Goal: Information Seeking & Learning: Get advice/opinions

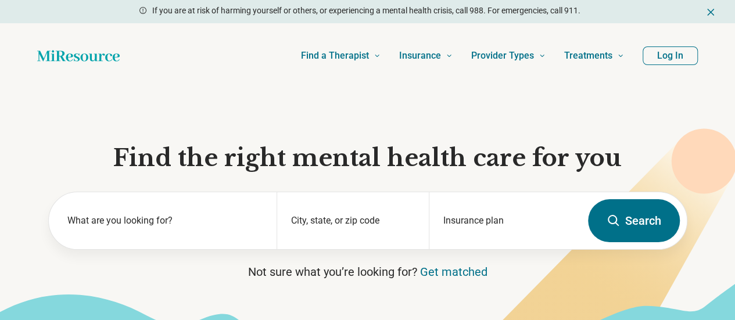
click at [650, 62] on button "Log In" at bounding box center [670, 55] width 55 height 19
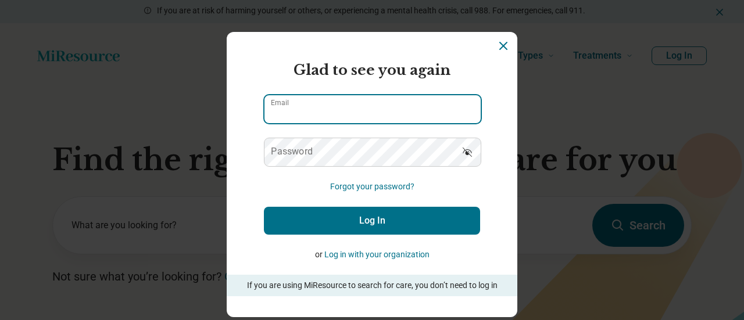
click at [341, 116] on input "Email" at bounding box center [372, 109] width 216 height 28
type input "**********"
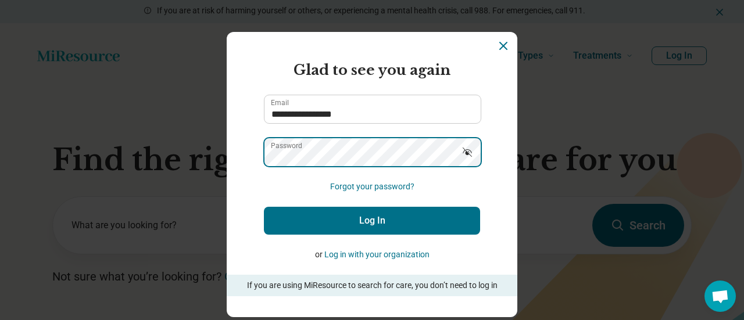
click at [264, 207] on button "Log In" at bounding box center [372, 221] width 216 height 28
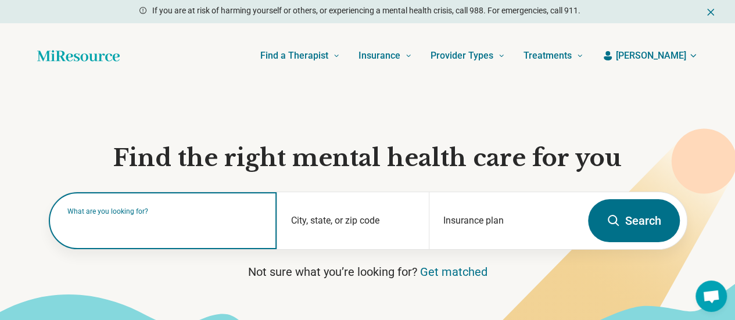
click at [219, 234] on input "text" at bounding box center [165, 227] width 196 height 14
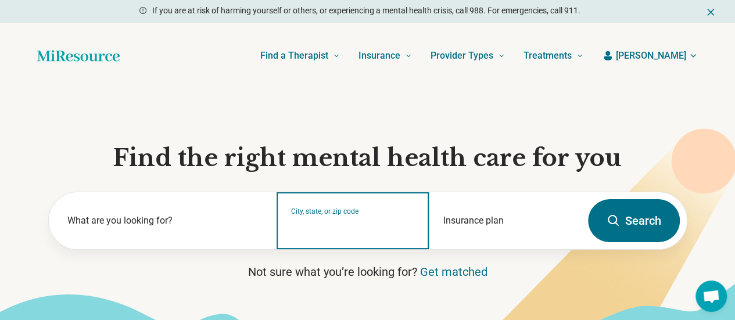
click at [350, 241] on div "City, state, or zip code" at bounding box center [353, 220] width 152 height 57
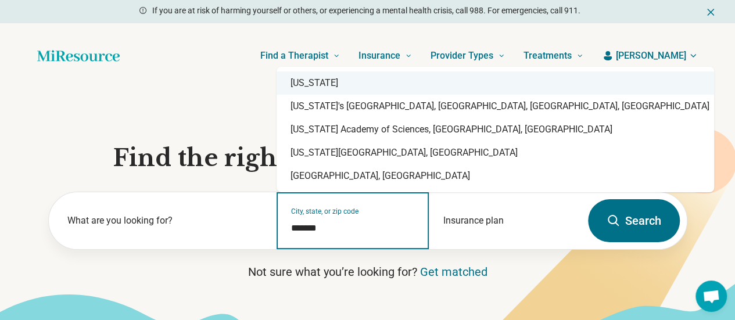
click at [323, 89] on div "[US_STATE]" at bounding box center [496, 82] width 438 height 23
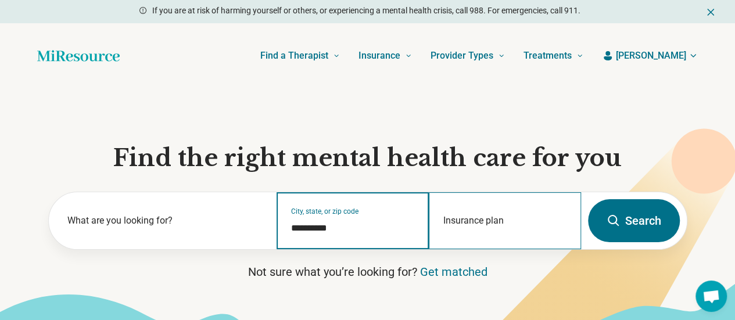
type input "**********"
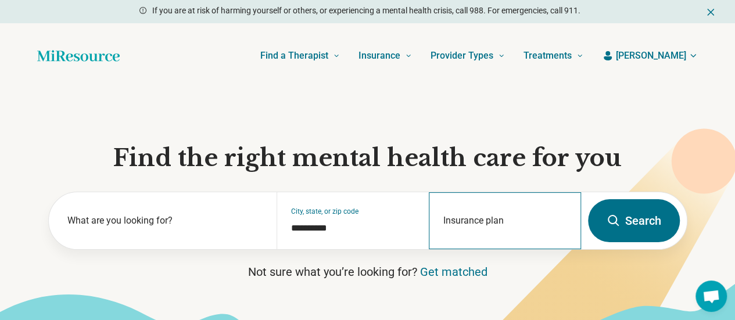
click at [481, 223] on div "Insurance plan" at bounding box center [505, 220] width 152 height 57
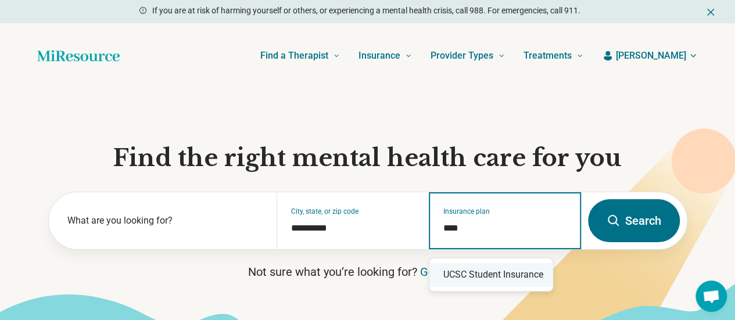
click at [506, 271] on div "UCSC Student Insurance" at bounding box center [490, 274] width 123 height 23
type input "**********"
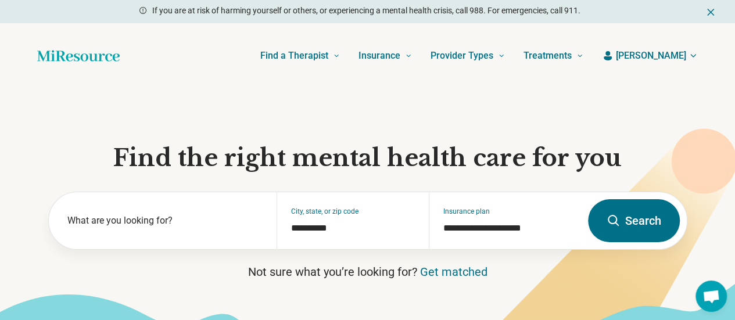
click at [667, 222] on button "Search" at bounding box center [634, 220] width 92 height 43
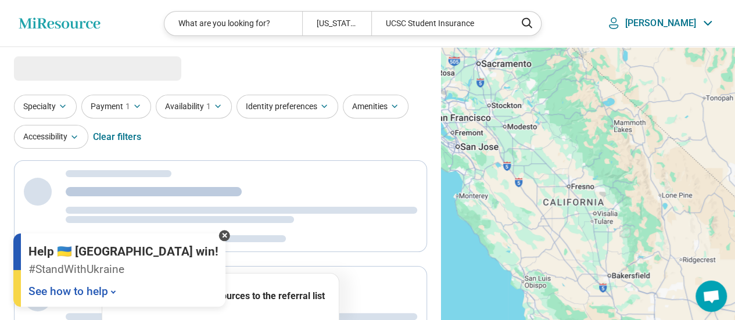
select select "***"
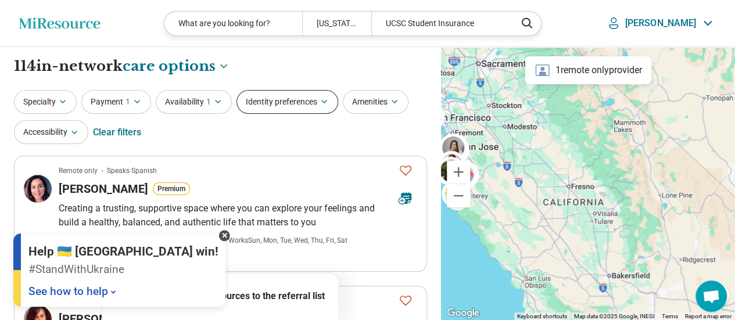
click at [277, 106] on button "Identity preferences" at bounding box center [288, 102] width 102 height 24
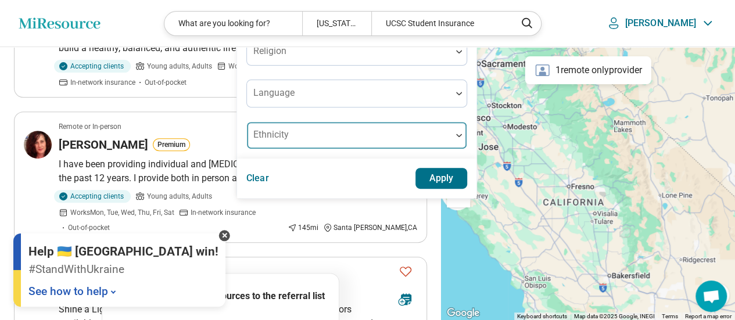
click at [298, 135] on div "Ethnicity" at bounding box center [356, 135] width 221 height 28
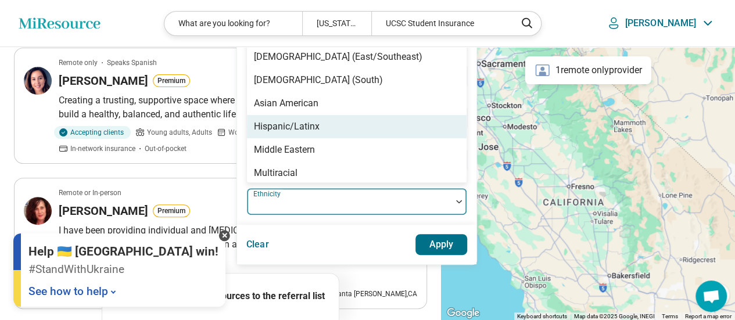
scroll to position [99, 0]
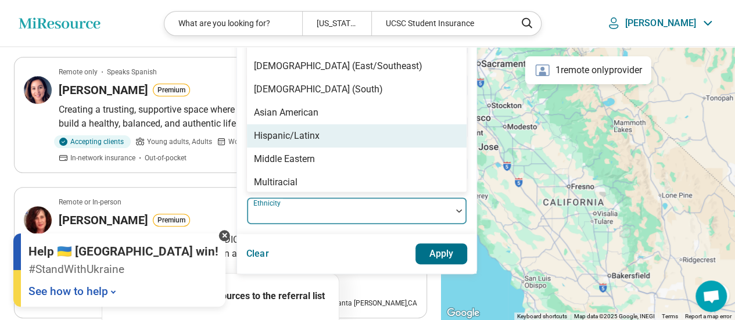
click at [305, 134] on div "Hispanic/Latinx" at bounding box center [287, 136] width 66 height 14
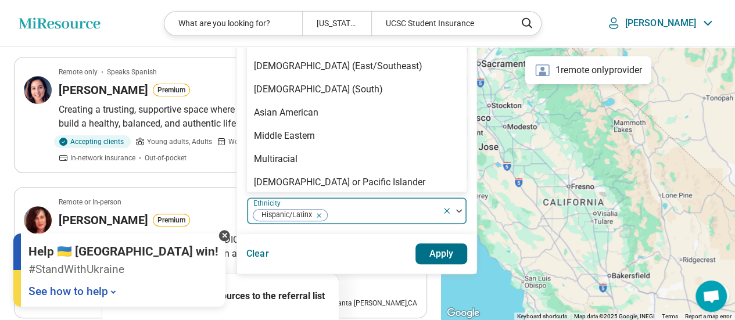
click at [446, 259] on button "Apply" at bounding box center [442, 254] width 52 height 21
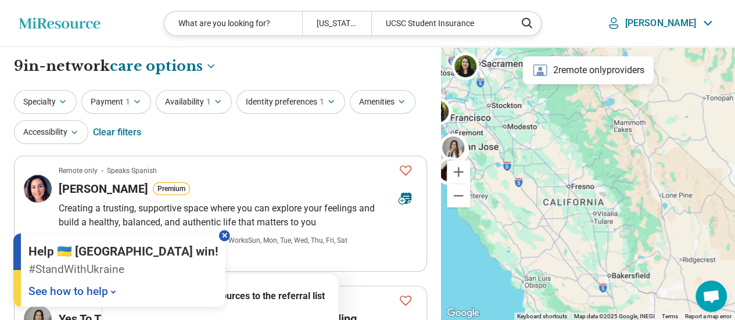
click at [219, 236] on div at bounding box center [224, 235] width 11 height 11
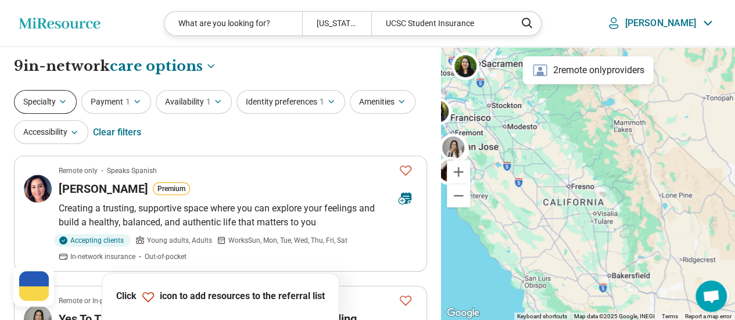
click at [73, 103] on button "Specialty" at bounding box center [45, 102] width 63 height 24
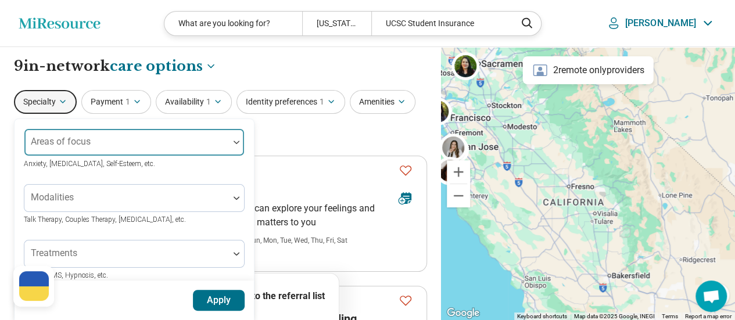
click at [128, 142] on div "Areas of focus" at bounding box center [134, 142] width 221 height 28
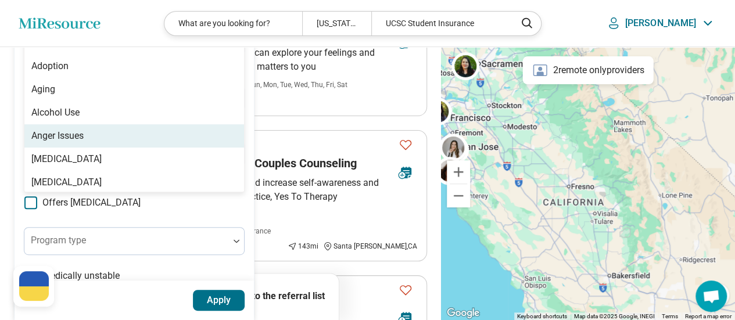
scroll to position [140, 0]
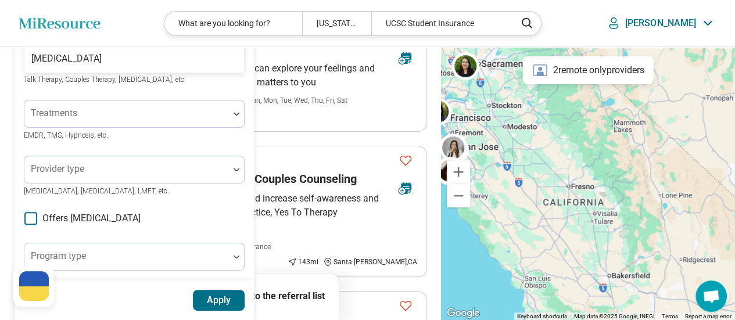
type input "*******"
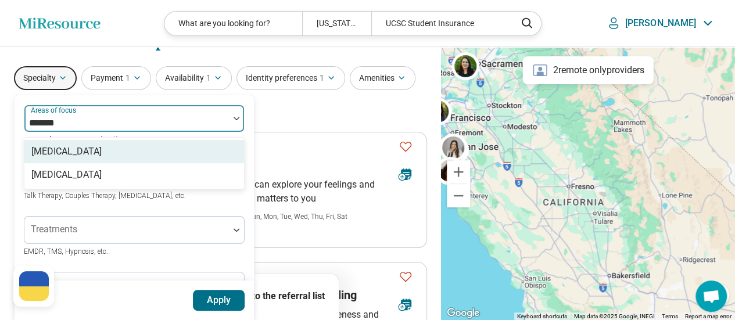
scroll to position [0, 0]
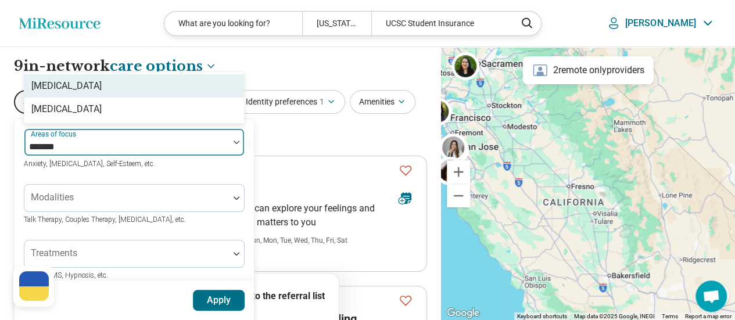
click at [103, 93] on div "[MEDICAL_DATA]" at bounding box center [134, 85] width 220 height 23
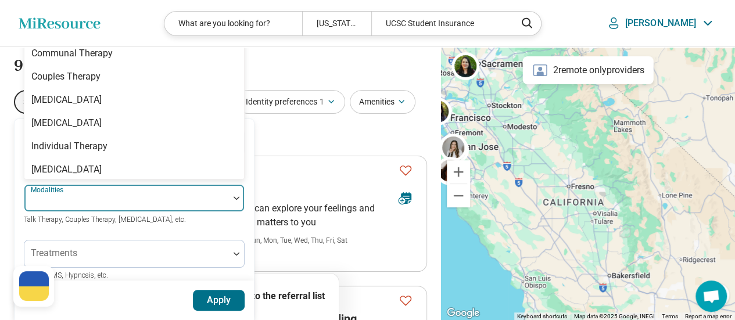
click at [124, 191] on div at bounding box center [126, 198] width 205 height 26
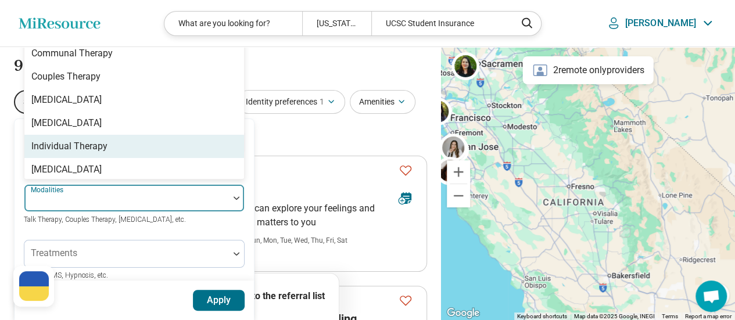
click at [156, 152] on div "Individual Therapy" at bounding box center [134, 146] width 220 height 23
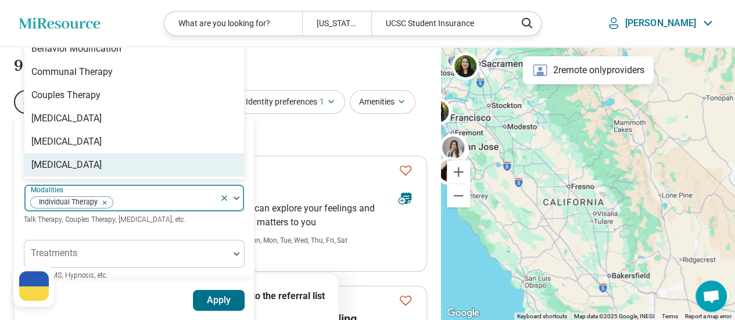
click at [223, 296] on button "Apply" at bounding box center [219, 300] width 52 height 21
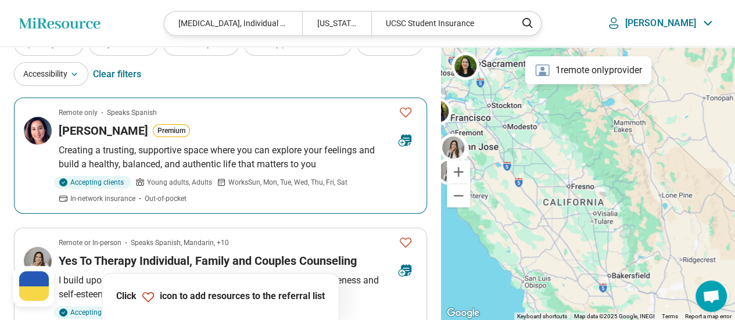
scroll to position [116, 0]
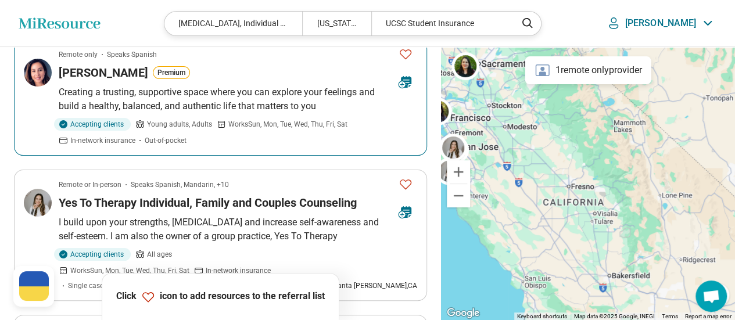
click at [402, 55] on icon "Favorite" at bounding box center [406, 54] width 12 height 10
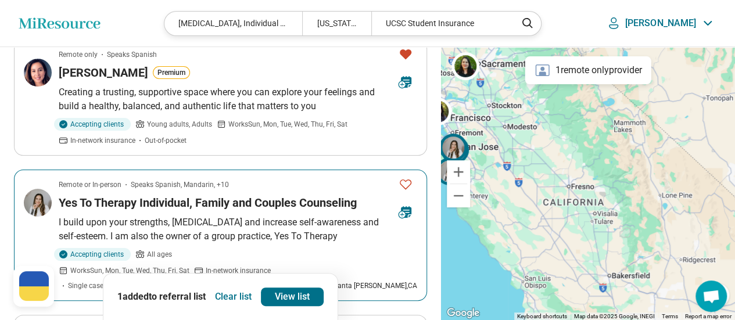
click at [405, 186] on icon "Favorite" at bounding box center [406, 184] width 14 height 14
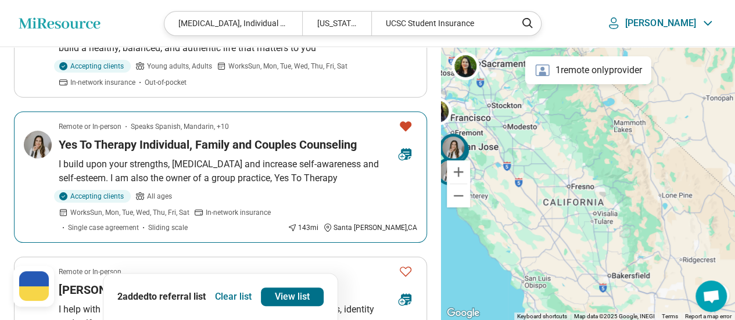
scroll to position [232, 0]
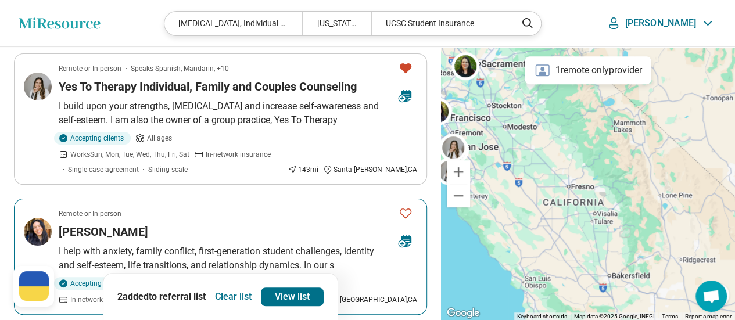
click at [406, 206] on icon "Favorite" at bounding box center [406, 213] width 14 height 14
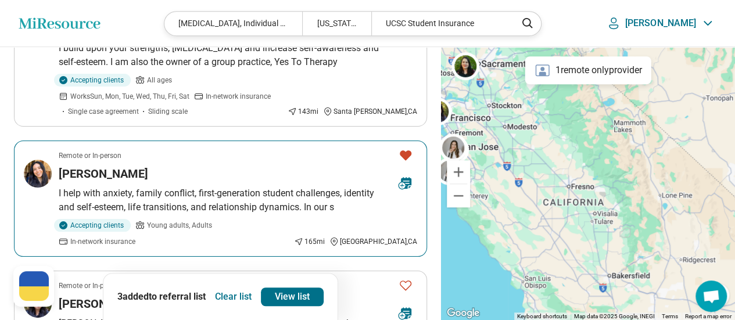
scroll to position [349, 0]
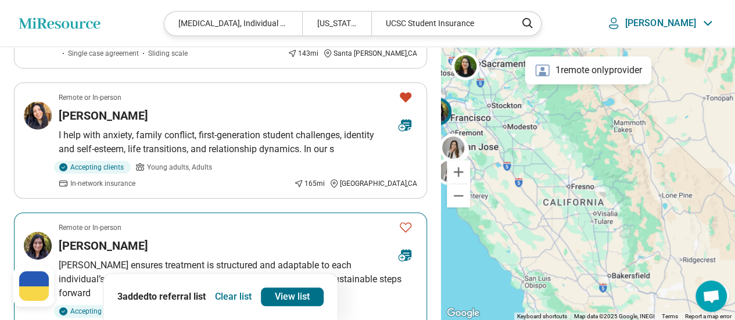
click at [405, 220] on icon "Favorite" at bounding box center [406, 227] width 14 height 14
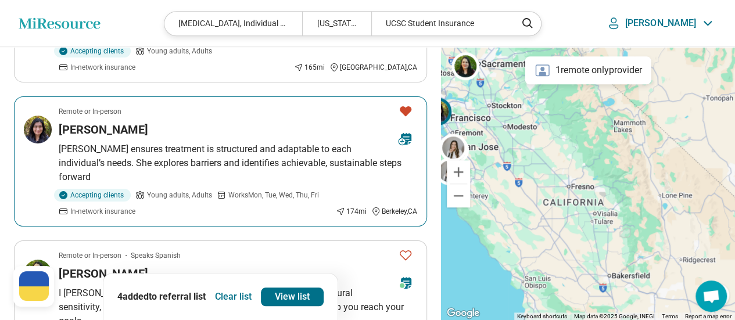
scroll to position [523, 0]
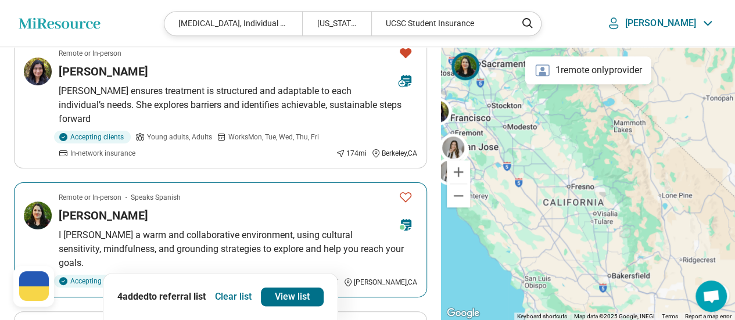
click at [406, 190] on icon "Favorite" at bounding box center [406, 197] width 14 height 14
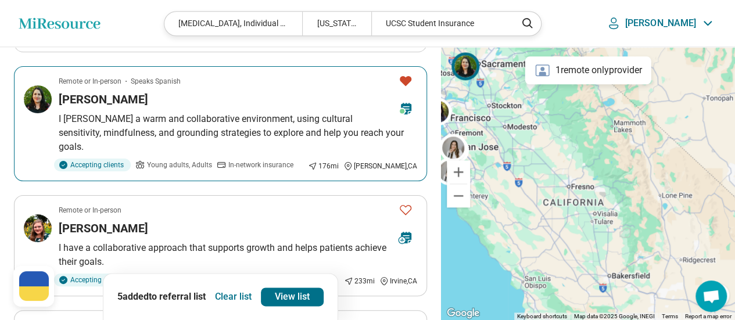
scroll to position [697, 0]
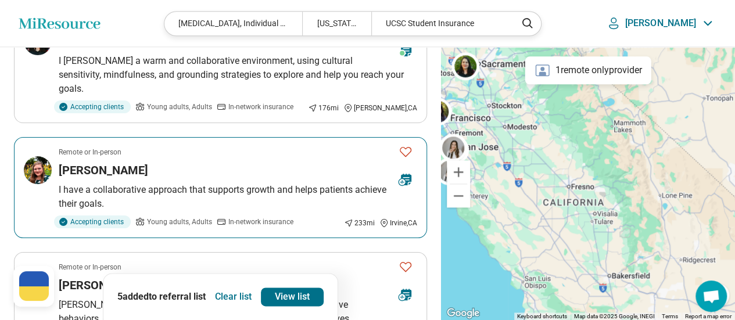
click at [408, 145] on icon "Favorite" at bounding box center [406, 152] width 14 height 14
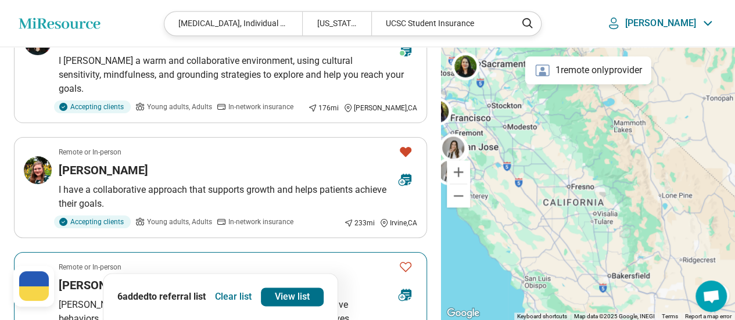
click at [401, 262] on icon "Favorite" at bounding box center [406, 267] width 12 height 10
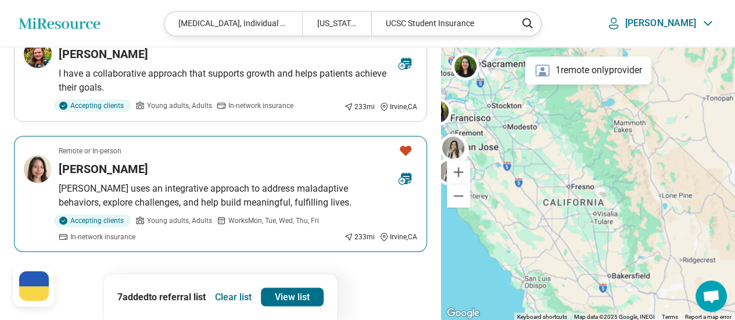
scroll to position [872, 0]
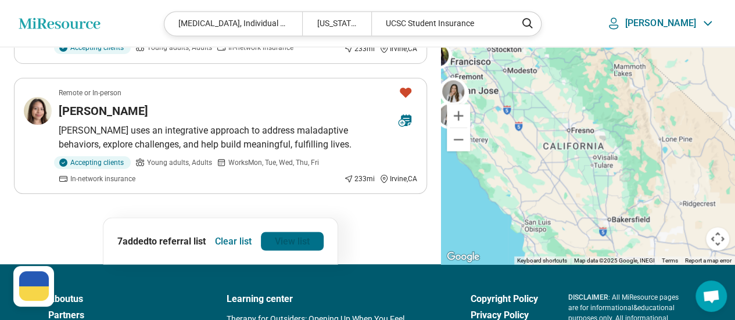
click at [284, 232] on link "View list" at bounding box center [292, 241] width 63 height 19
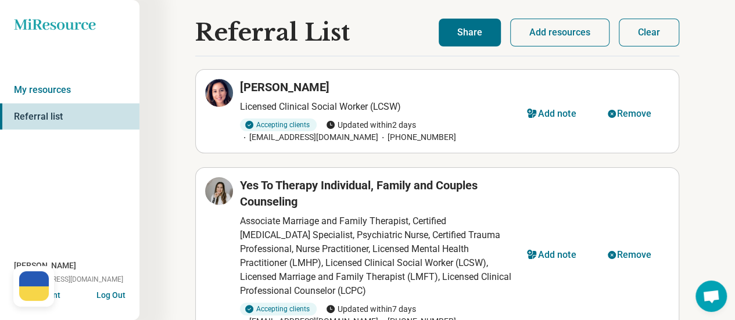
click at [470, 35] on button "Share" at bounding box center [470, 33] width 62 height 28
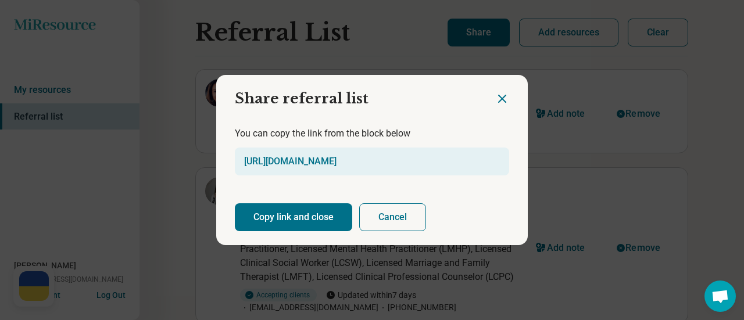
click at [330, 212] on button "Copy link and close" at bounding box center [293, 217] width 117 height 28
